Goal: Task Accomplishment & Management: Use online tool/utility

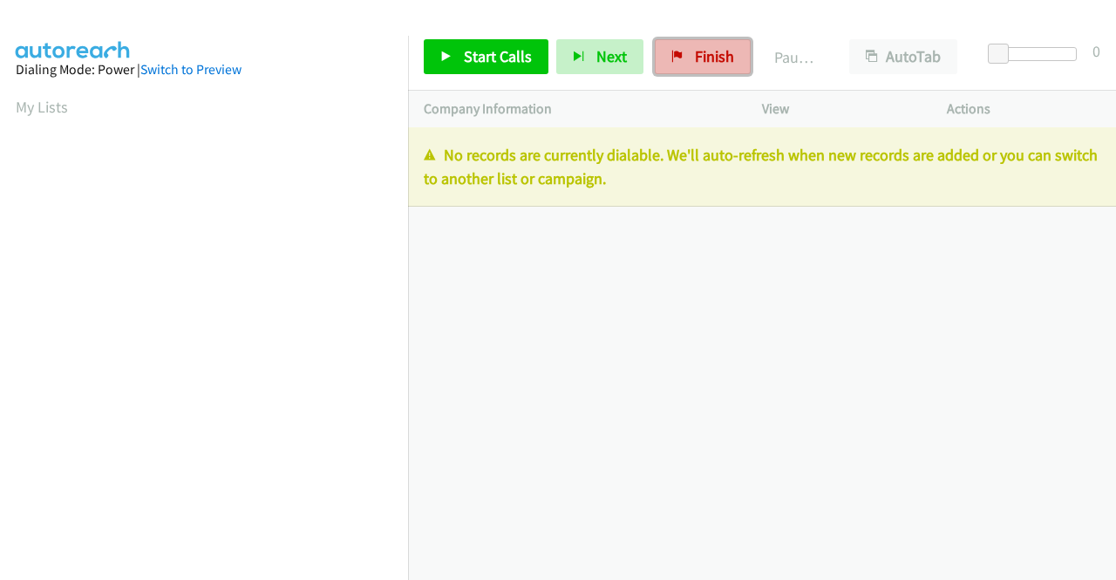
click at [722, 55] on span "Finish" at bounding box center [714, 56] width 39 height 20
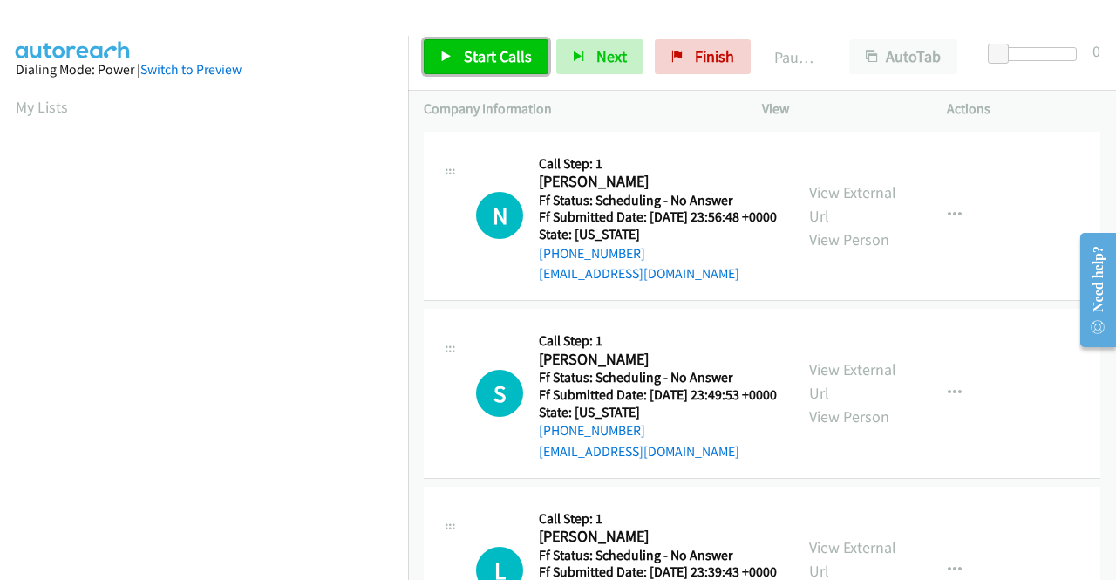
click at [500, 63] on span "Start Calls" at bounding box center [498, 56] width 68 height 20
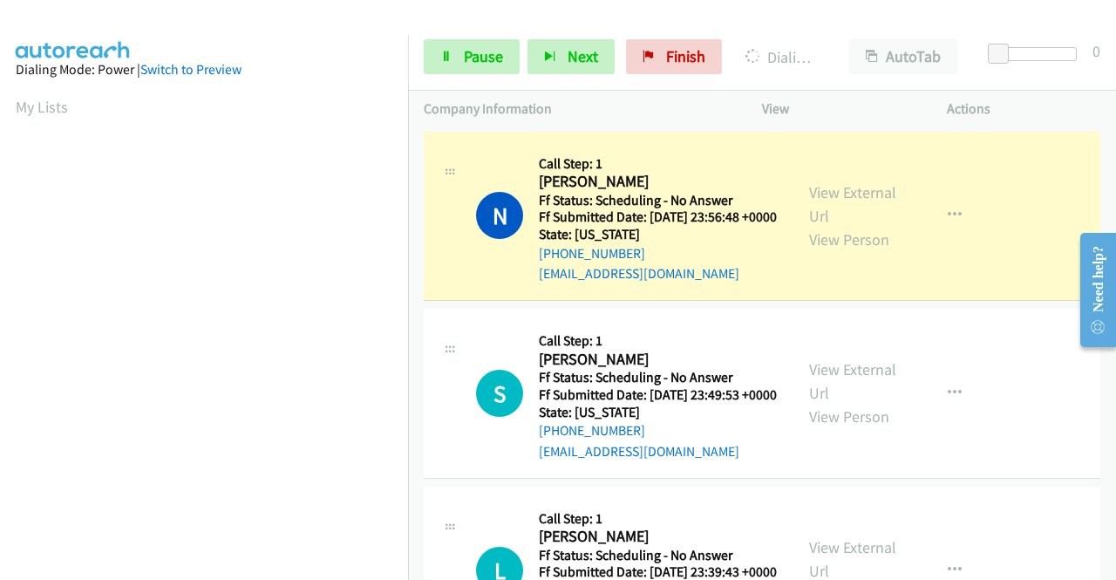
click at [798, 191] on div "View External Url View Person View External Url Email Schedule/Manage Callback …" at bounding box center [893, 216] width 200 height 138
click at [830, 200] on link "View External Url" at bounding box center [852, 204] width 87 height 44
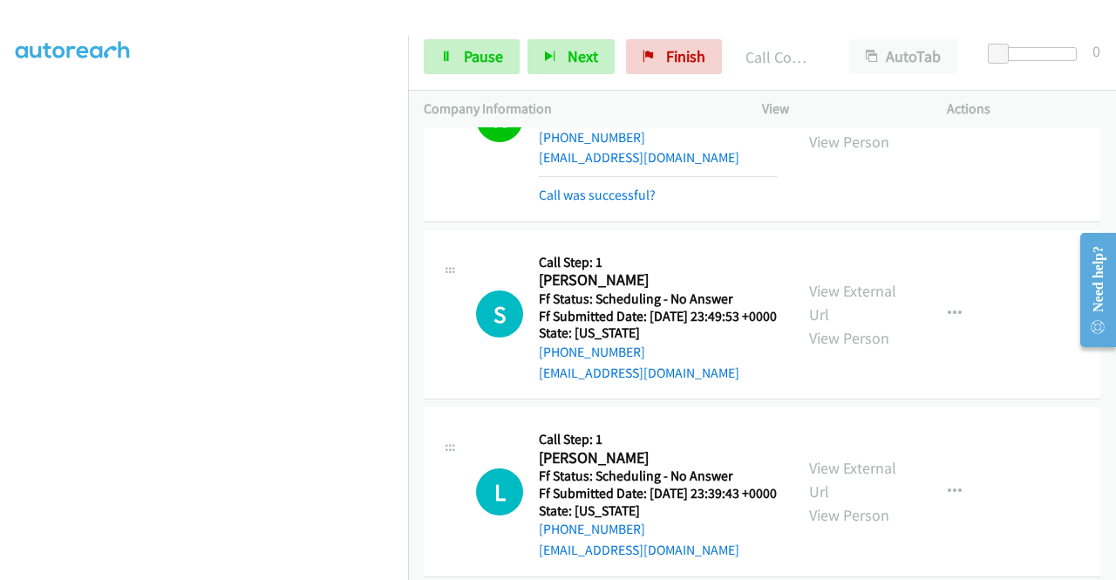
scroll to position [197, 0]
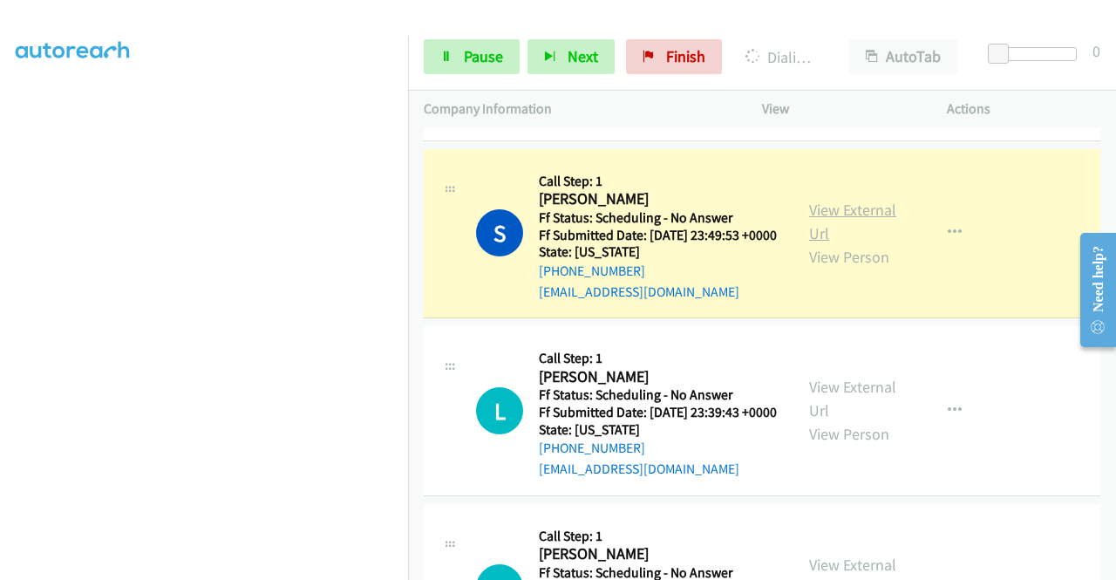
click at [837, 233] on link "View External Url" at bounding box center [852, 222] width 87 height 44
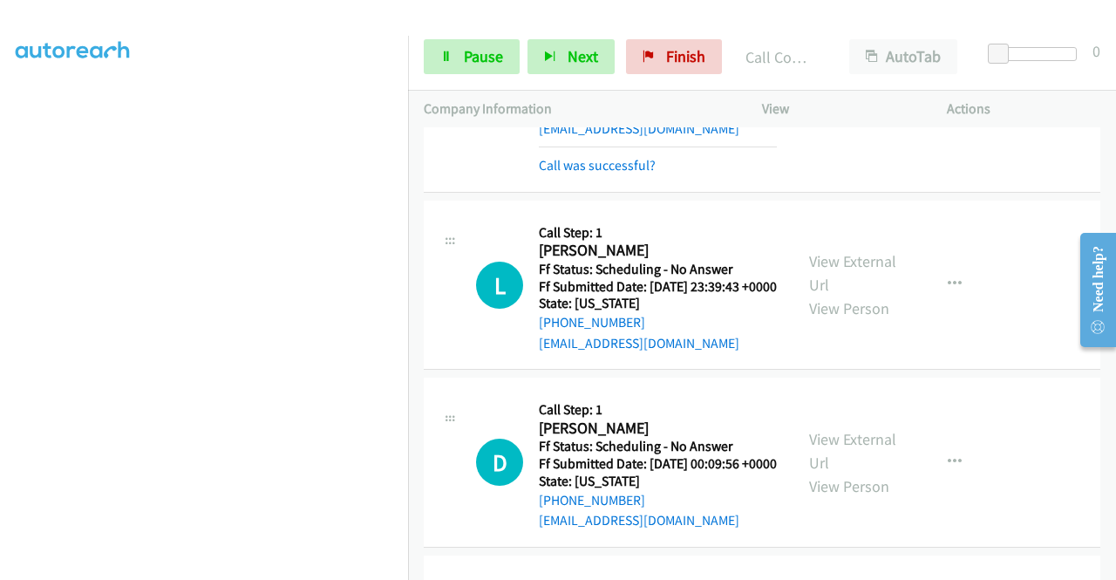
scroll to position [441, 0]
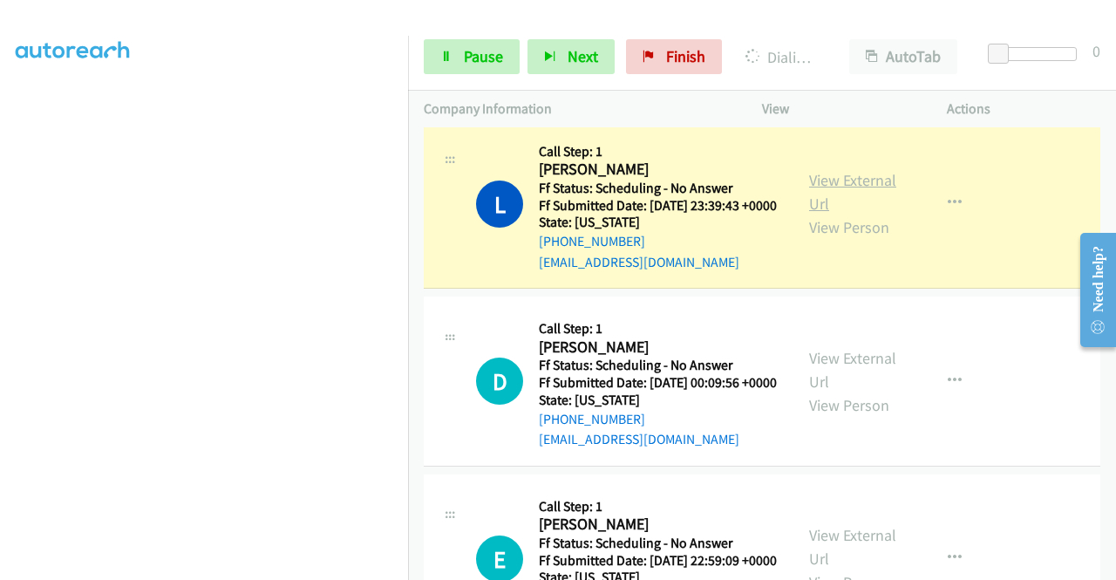
click at [817, 213] on link "View External Url" at bounding box center [852, 192] width 87 height 44
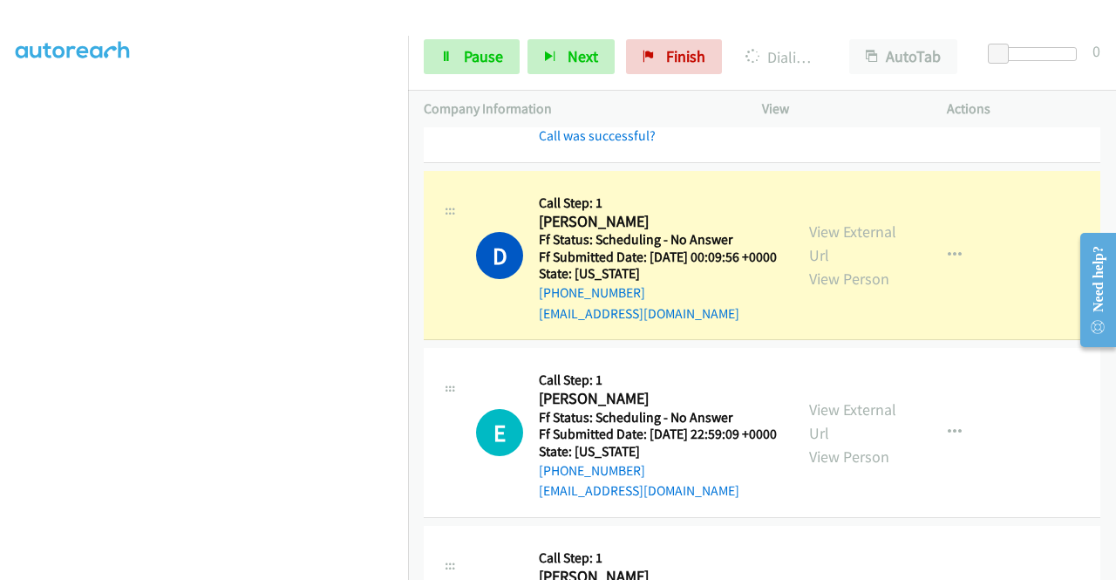
scroll to position [674, 0]
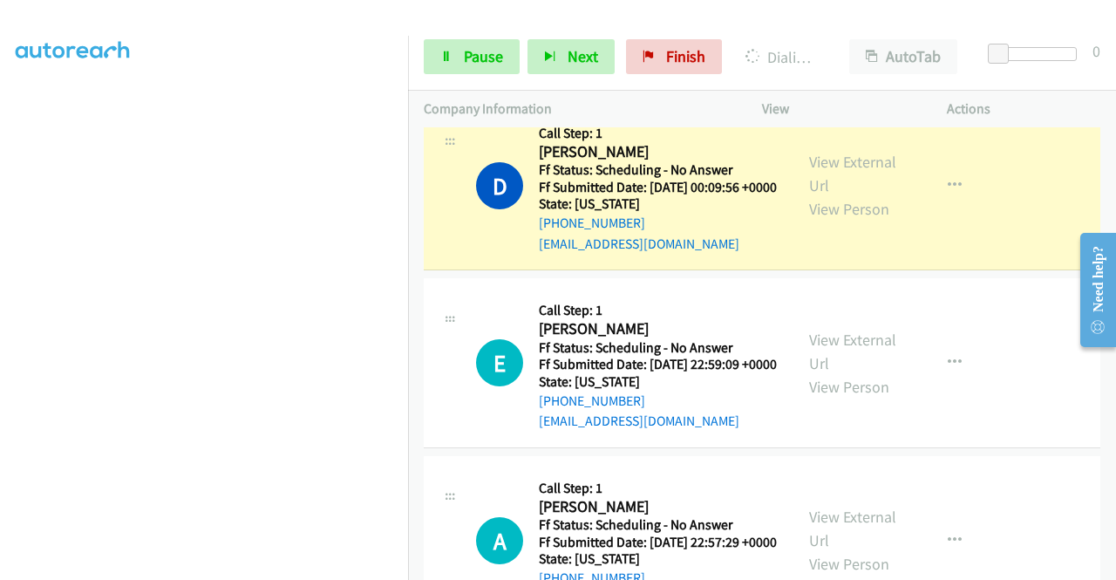
click at [821, 208] on div "View External Url View Person" at bounding box center [854, 185] width 91 height 71
click at [816, 195] on link "View External Url" at bounding box center [852, 174] width 87 height 44
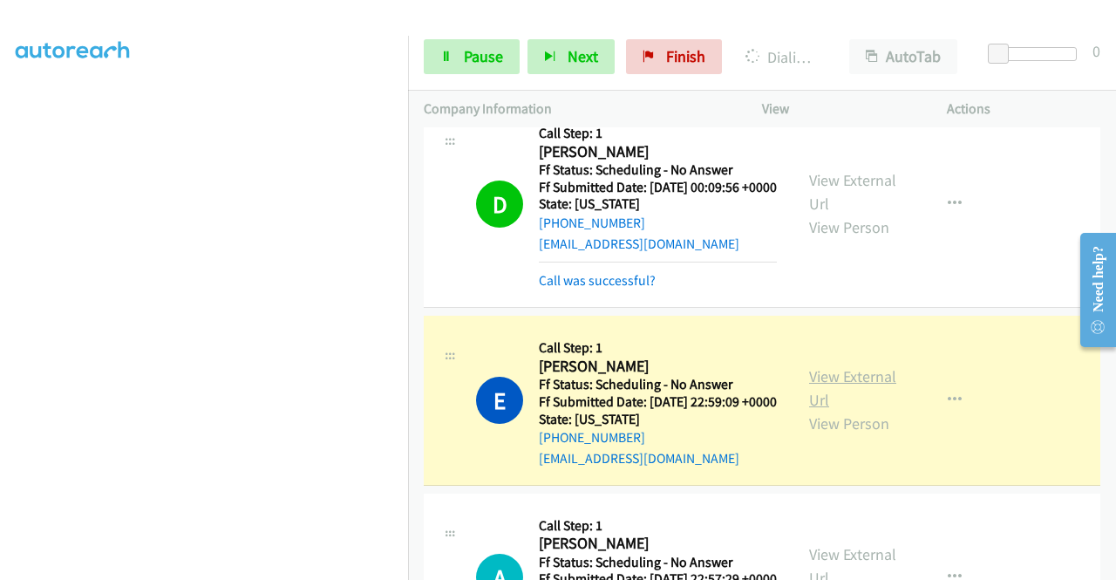
click at [838, 410] on link "View External Url" at bounding box center [852, 388] width 87 height 44
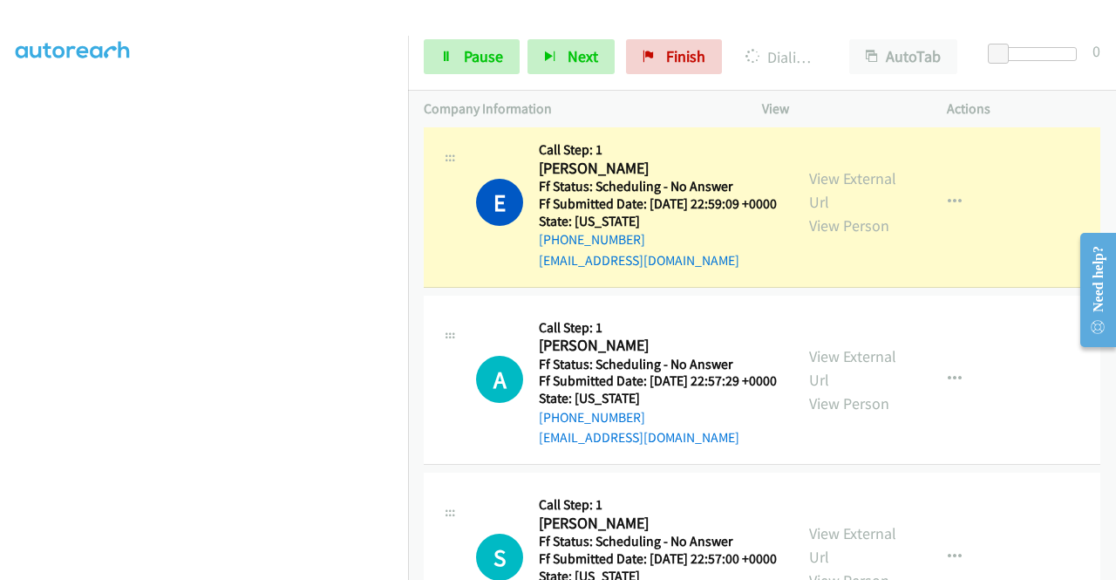
scroll to position [918, 0]
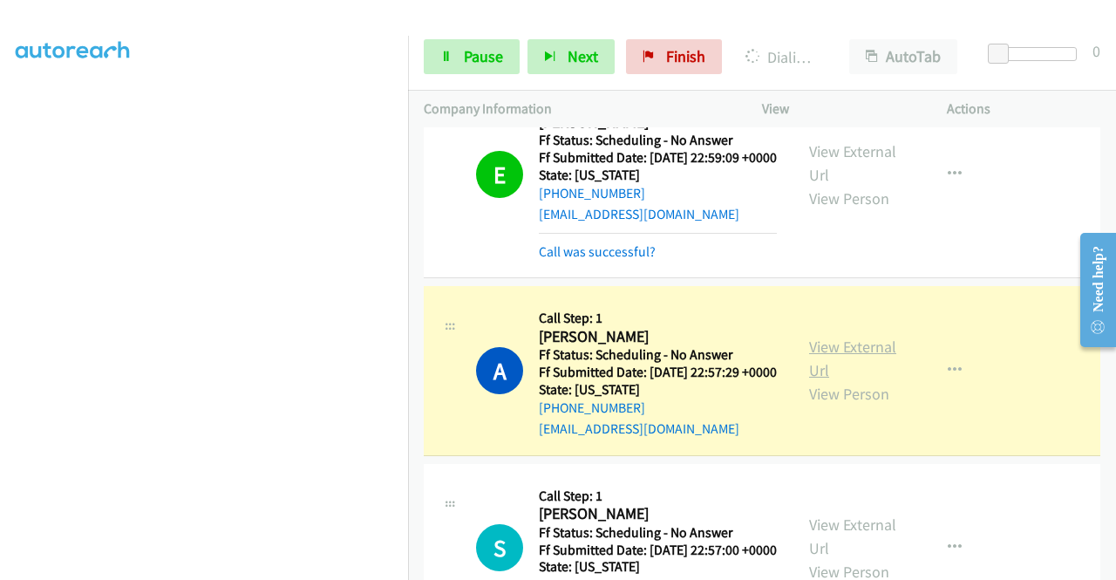
click at [842, 380] on link "View External Url" at bounding box center [852, 358] width 87 height 44
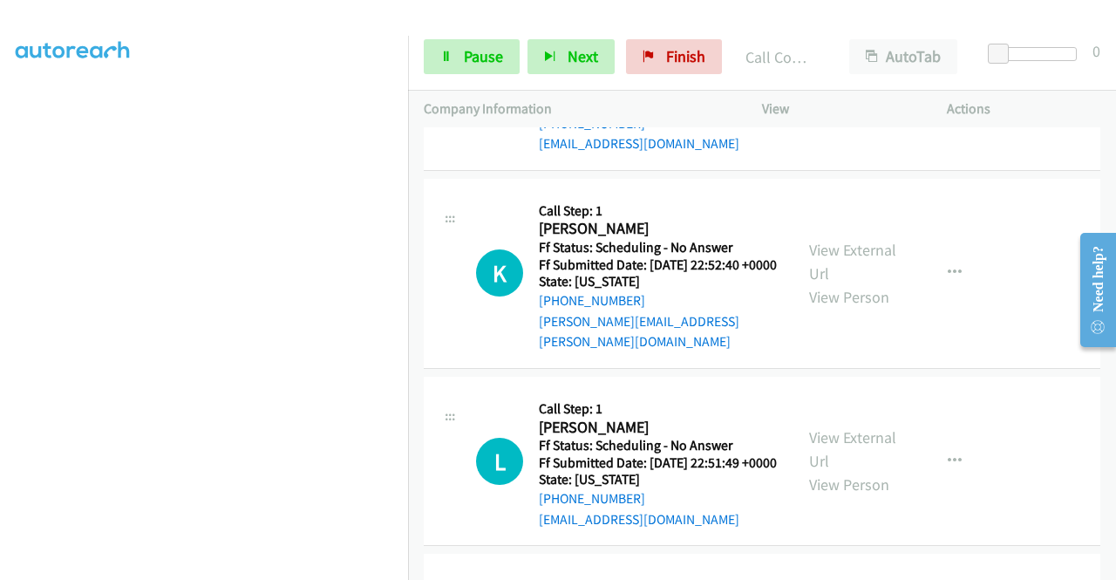
scroll to position [1428, 0]
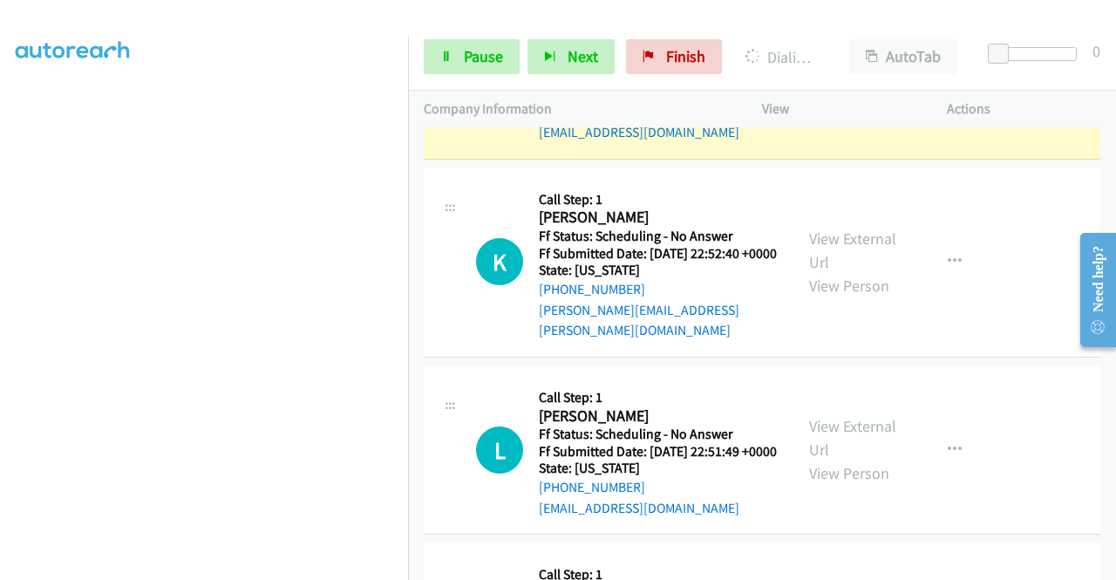
click at [816, 110] on div "View External Url View Person" at bounding box center [854, 74] width 91 height 71
click at [816, 85] on link "View External Url" at bounding box center [852, 63] width 87 height 44
click at [440, 51] on icon at bounding box center [446, 57] width 12 height 12
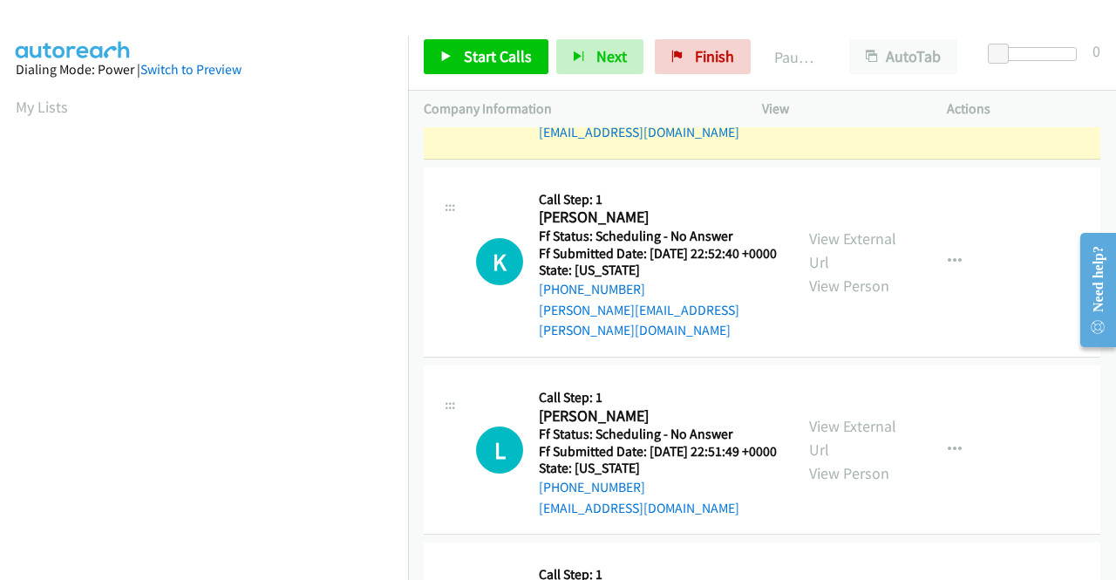
scroll to position [397, 0]
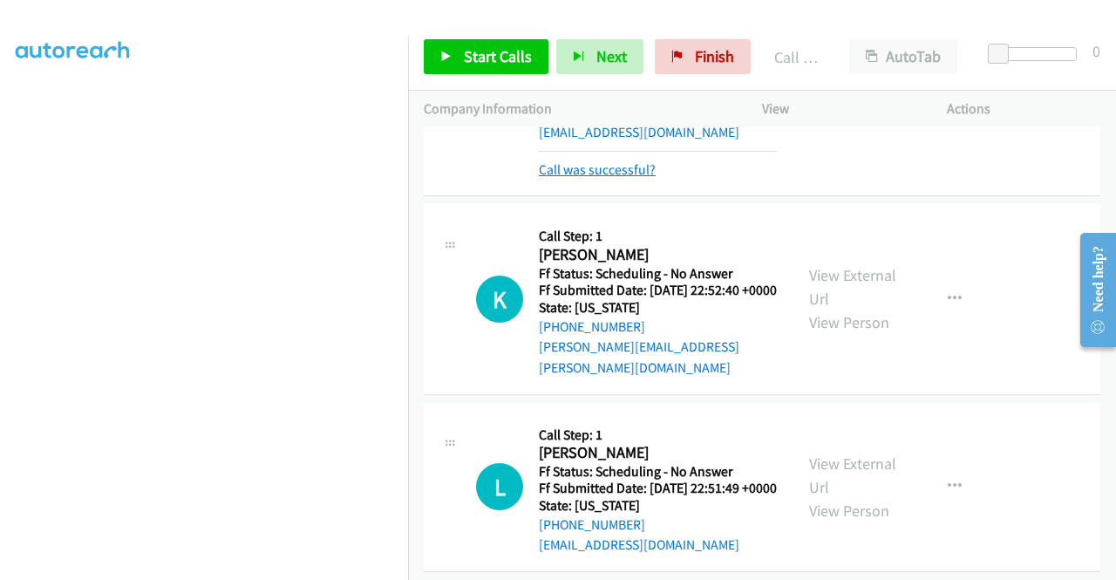
click at [634, 178] on link "Call was successful?" at bounding box center [597, 169] width 117 height 17
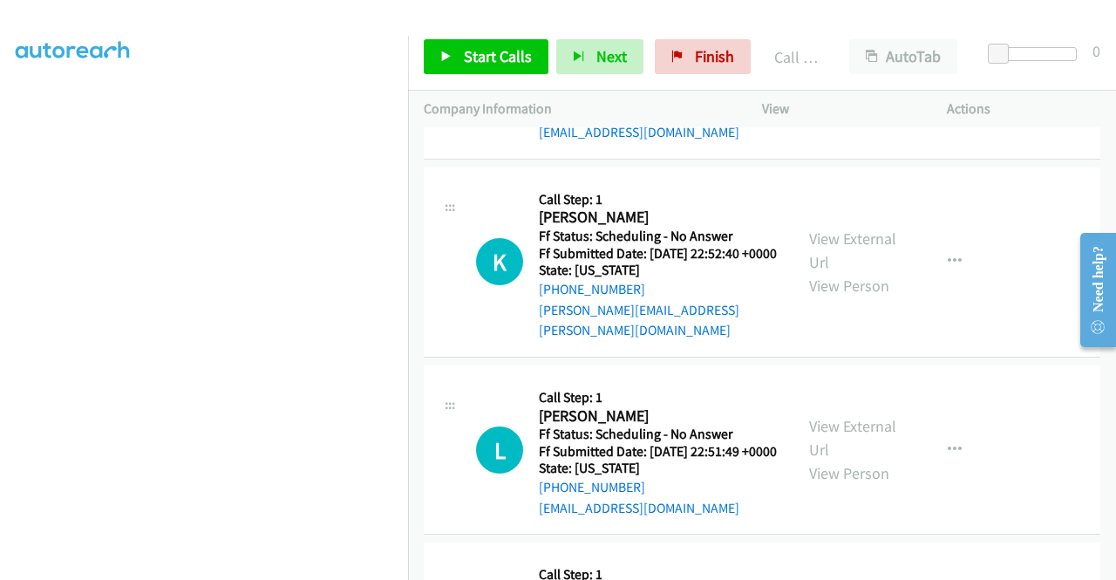
click at [955, 92] on button "button" at bounding box center [954, 74] width 47 height 35
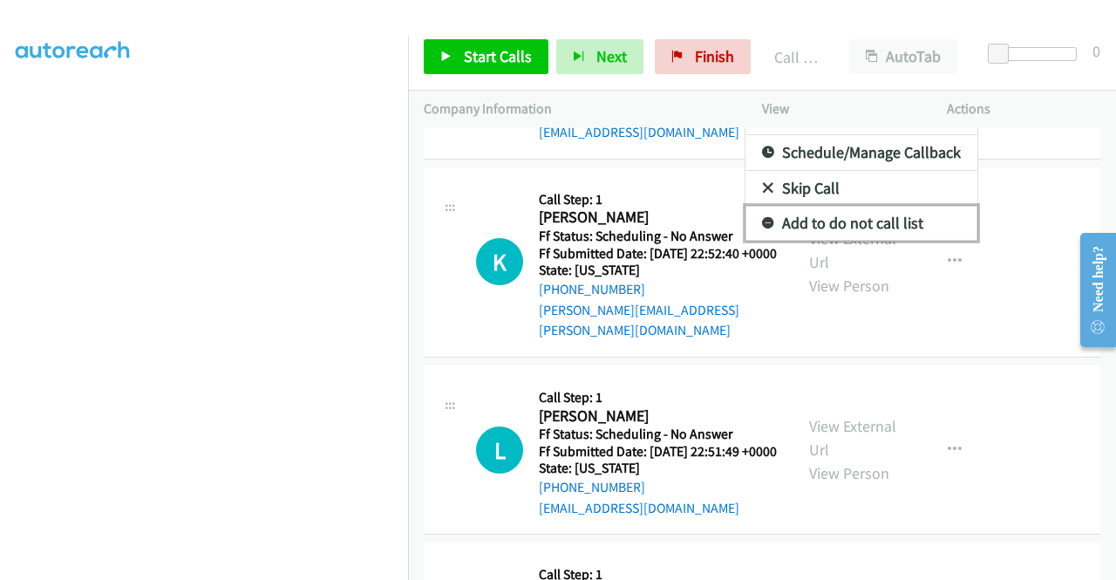
click at [851, 241] on link "Add to do not call list" at bounding box center [861, 223] width 232 height 35
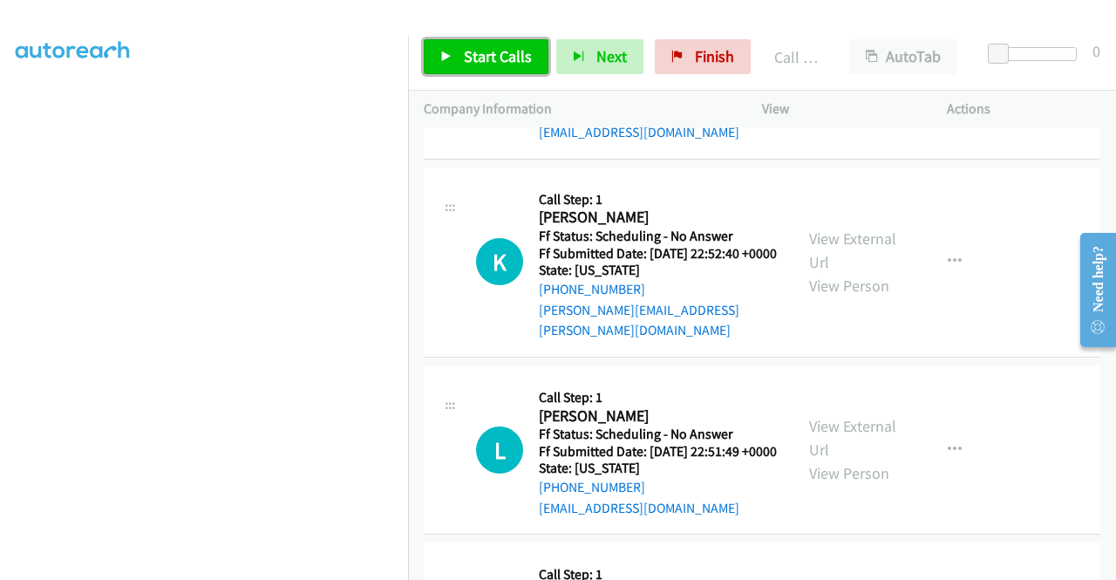
click at [465, 51] on span "Start Calls" at bounding box center [498, 56] width 68 height 20
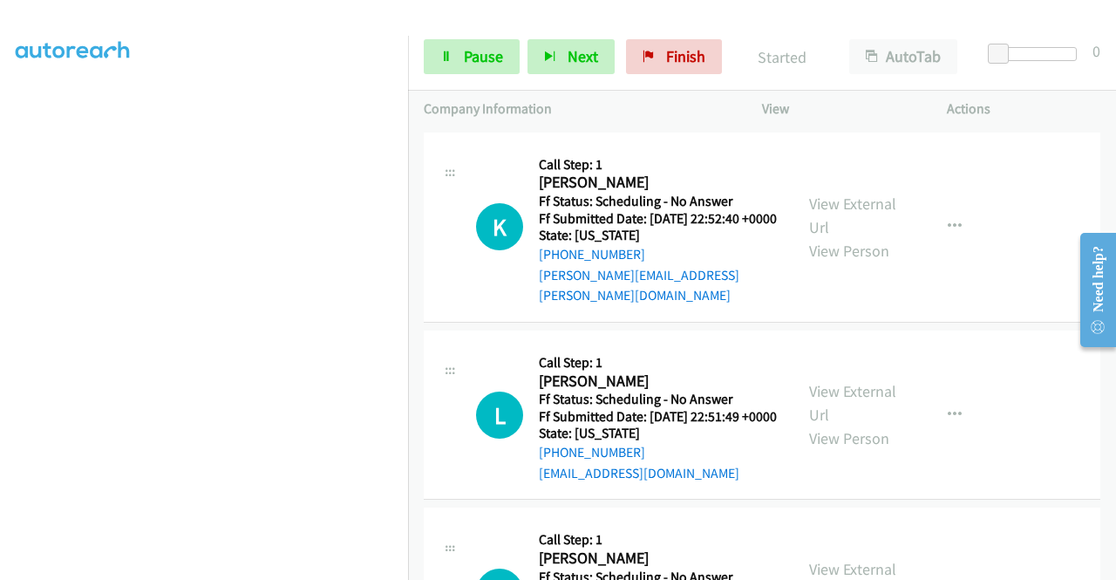
scroll to position [1591, 0]
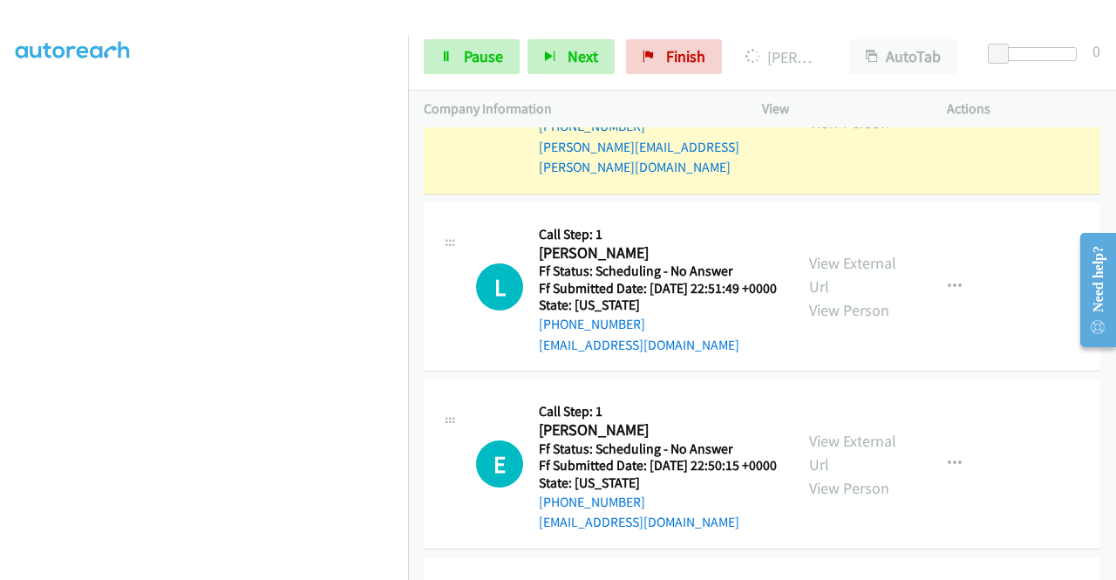
click at [817, 109] on link "View External Url" at bounding box center [852, 87] width 87 height 44
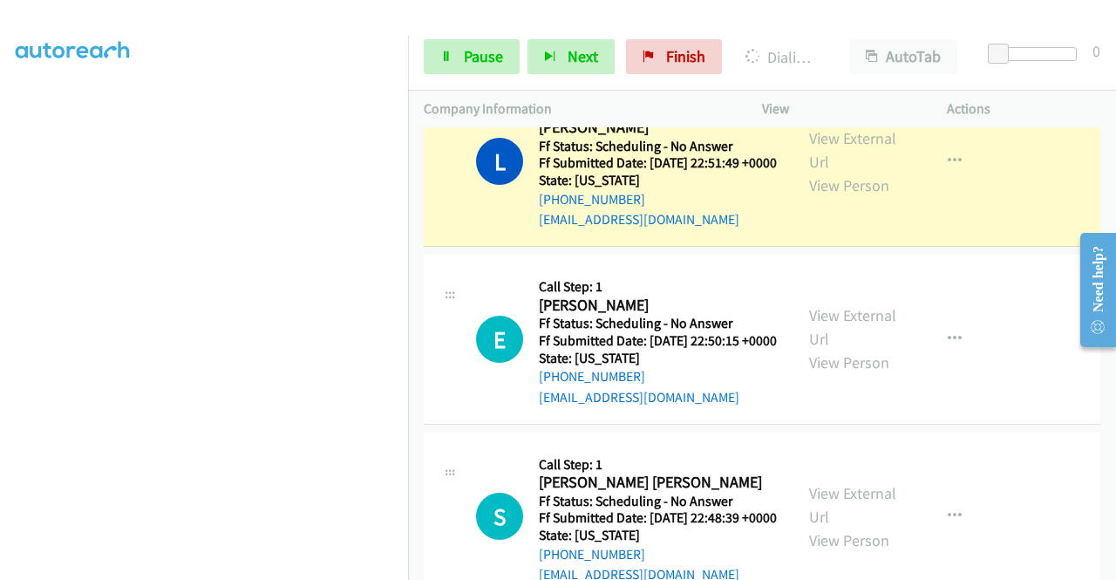
scroll to position [1788, 0]
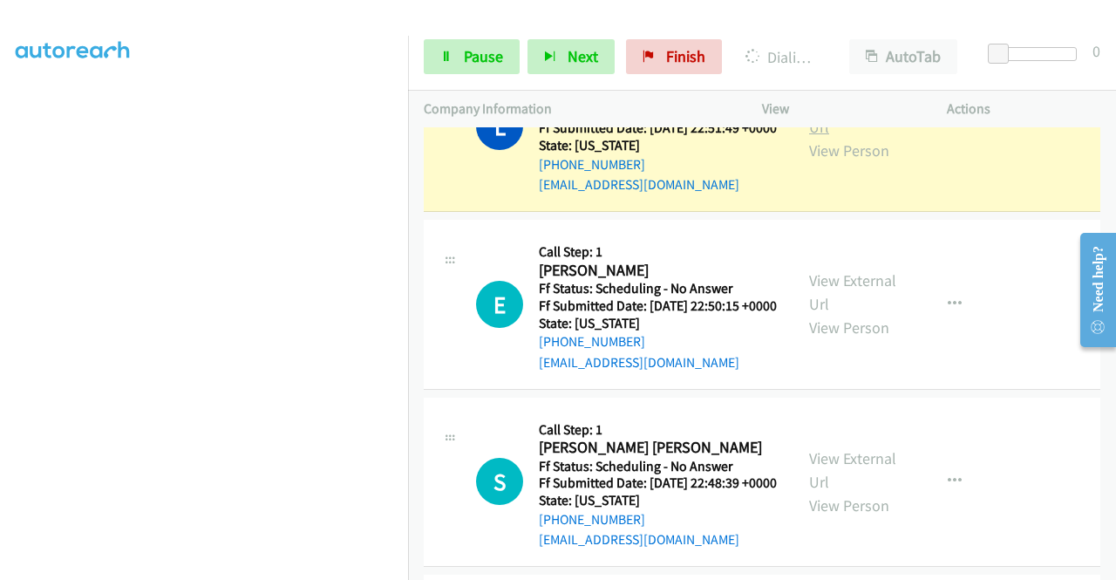
click at [854, 137] on link "View External Url" at bounding box center [852, 115] width 87 height 44
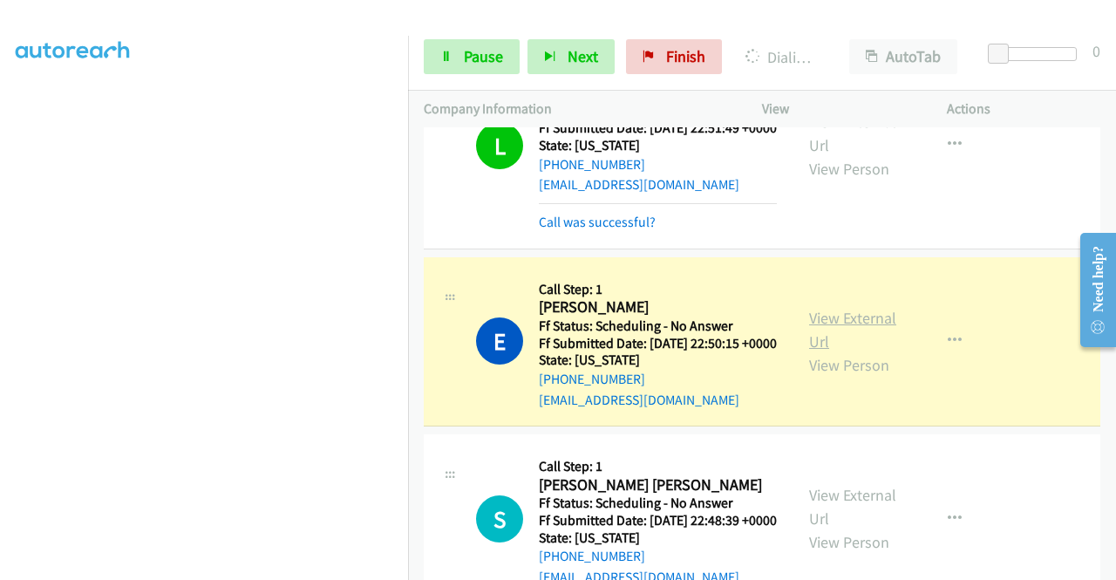
click at [837, 351] on link "View External Url" at bounding box center [852, 330] width 87 height 44
click at [464, 67] on link "Pause" at bounding box center [472, 56] width 96 height 35
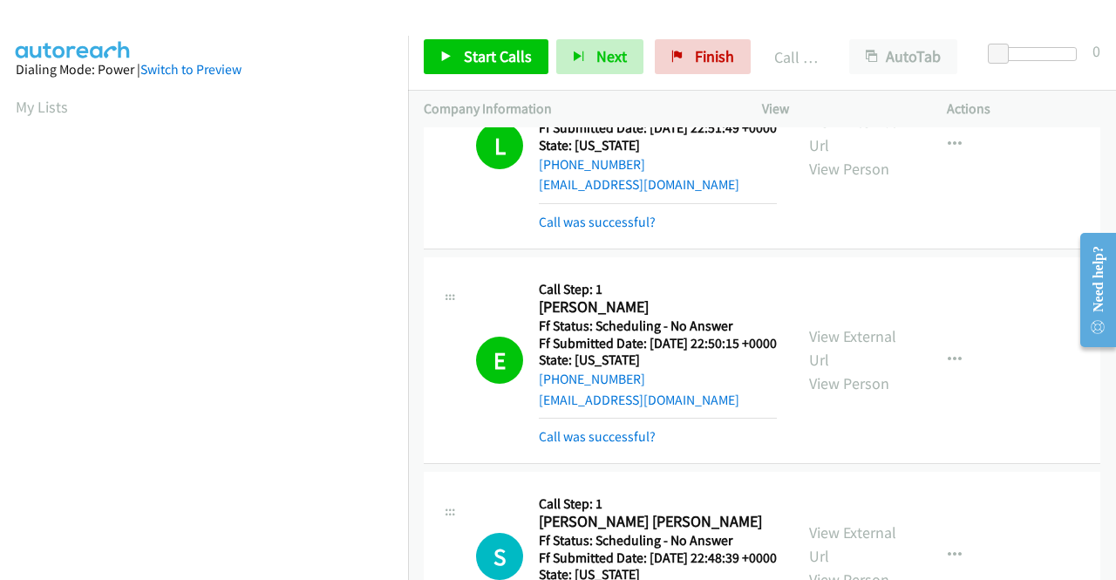
scroll to position [397, 0]
click at [837, 370] on link "View External Url" at bounding box center [852, 348] width 87 height 44
drag, startPoint x: 688, startPoint y: 50, endPoint x: 602, endPoint y: 100, distance: 99.2
click at [695, 50] on span "Finish" at bounding box center [714, 56] width 39 height 20
